Goal: Navigation & Orientation: Find specific page/section

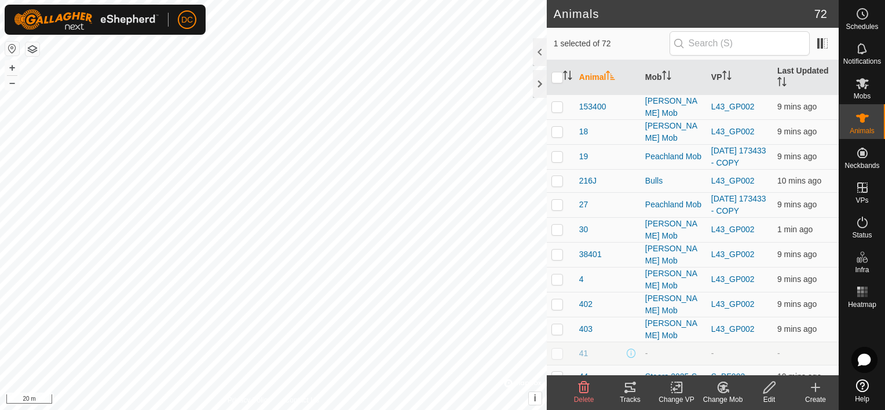
click at [632, 388] on icon at bounding box center [630, 388] width 14 height 14
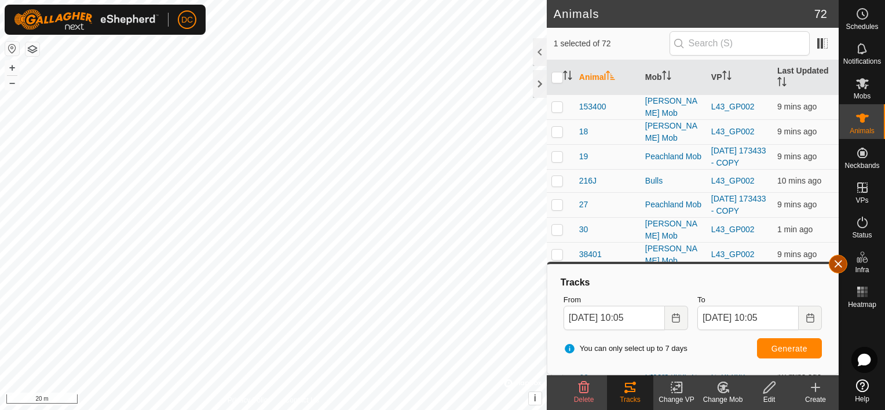
drag, startPoint x: 840, startPoint y: 260, endPoint x: 830, endPoint y: 261, distance: 10.4
click at [840, 260] on button "button" at bounding box center [838, 264] width 19 height 19
